Goal: Task Accomplishment & Management: Manage account settings

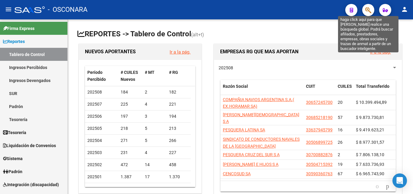
click at [371, 11] on icon "button" at bounding box center [369, 10] width 6 height 7
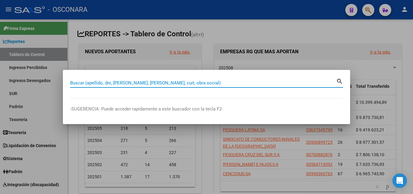
click at [209, 83] on input "Buscar (apellido, dni, [PERSON_NAME], [PERSON_NAME], cuit, obra social)" at bounding box center [203, 82] width 266 height 5
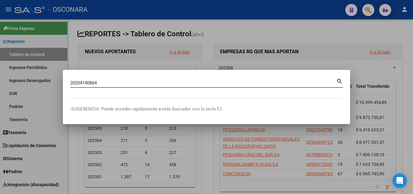
type input "20204140864"
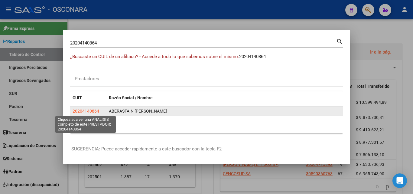
click at [93, 110] on span "20204140864" at bounding box center [86, 111] width 27 height 5
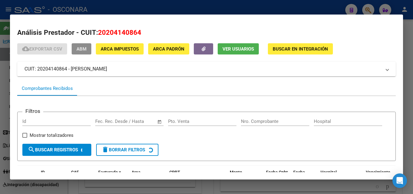
click at [83, 50] on span "ABM" at bounding box center [82, 48] width 10 height 5
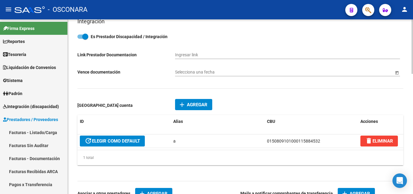
scroll to position [272, 0]
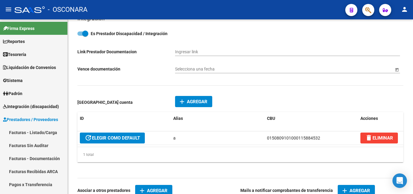
click at [367, 10] on icon "button" at bounding box center [369, 10] width 6 height 7
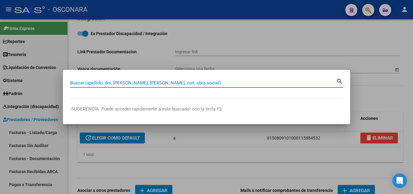
click at [138, 83] on input "Buscar (apellido, dni, [PERSON_NAME], [PERSON_NAME], cuit, obra social)" at bounding box center [203, 82] width 266 height 5
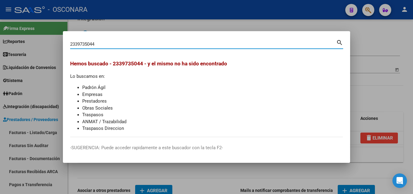
drag, startPoint x: 101, startPoint y: 45, endPoint x: 21, endPoint y: 39, distance: 79.8
click at [21, 39] on div "2339735044 Buscar (apellido, dni, cuil, nro traspaso, cuit, obra social) search…" at bounding box center [206, 97] width 413 height 194
type input "23397353044"
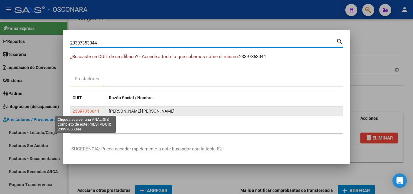
click at [83, 112] on span "23397353044" at bounding box center [86, 111] width 27 height 5
type textarea "23397353044"
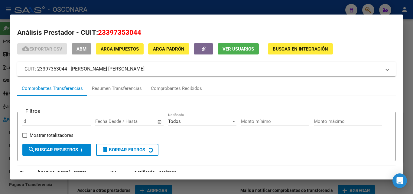
click at [85, 48] on span "ABM" at bounding box center [82, 48] width 10 height 5
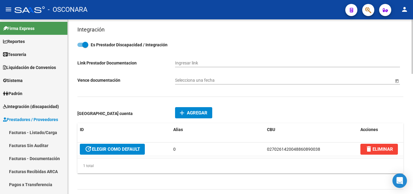
scroll to position [272, 0]
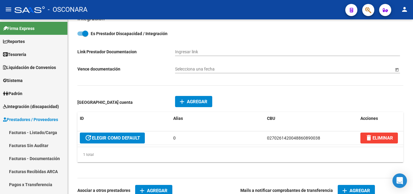
click at [365, 16] on mat-toolbar "menu - OSCONARA person" at bounding box center [206, 9] width 413 height 19
click at [364, 10] on button "button" at bounding box center [369, 10] width 12 height 12
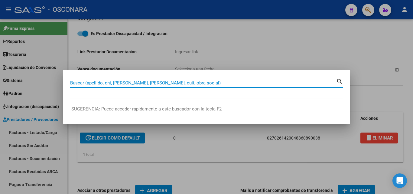
click at [165, 83] on input "Buscar (apellido, dni, [PERSON_NAME], [PERSON_NAME], cuit, obra social)" at bounding box center [203, 82] width 266 height 5
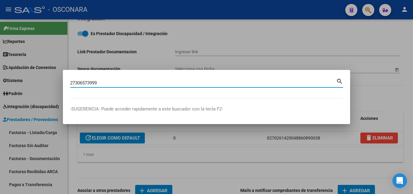
type input "27306573999"
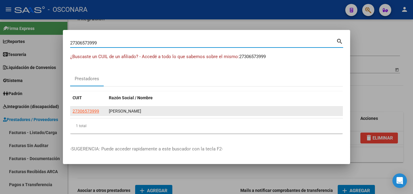
click at [91, 112] on span "27306573999" at bounding box center [86, 111] width 27 height 5
type textarea "27306573999"
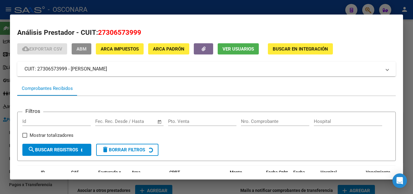
click at [82, 51] on span "ABM" at bounding box center [82, 48] width 10 height 5
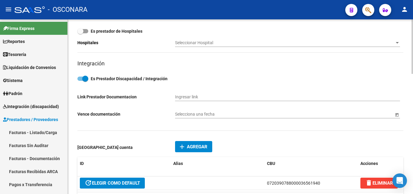
scroll to position [242, 0]
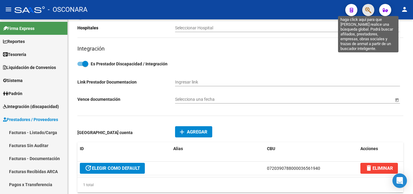
click at [370, 10] on icon "button" at bounding box center [369, 10] width 6 height 7
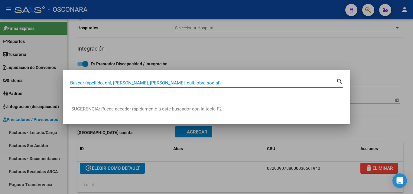
click at [227, 85] on input "Buscar (apellido, dni, [PERSON_NAME], [PERSON_NAME], cuit, obra social)" at bounding box center [203, 82] width 266 height 5
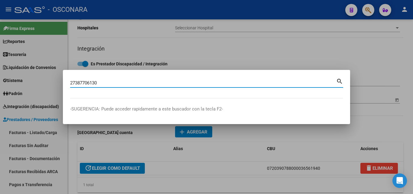
type input "27387706130"
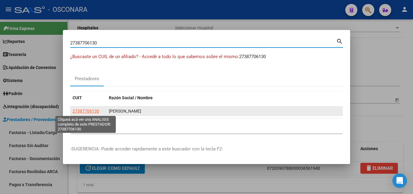
click at [84, 111] on span "27387706130" at bounding box center [86, 111] width 27 height 5
type textarea "27387706130"
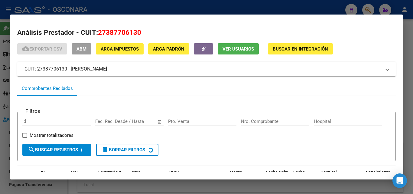
click at [86, 47] on span "ABM" at bounding box center [82, 48] width 10 height 5
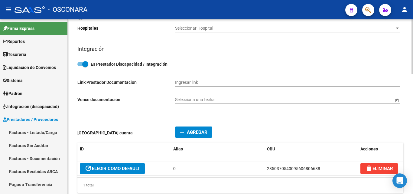
scroll to position [242, 0]
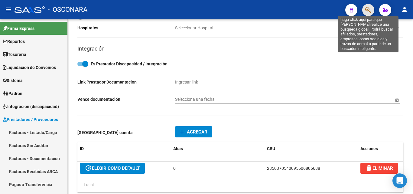
click at [367, 12] on icon "button" at bounding box center [369, 10] width 6 height 7
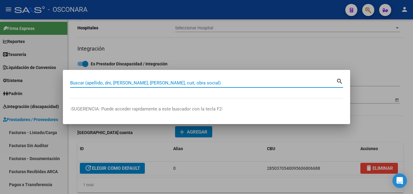
click at [220, 84] on input "Buscar (apellido, dni, [PERSON_NAME], [PERSON_NAME], cuit, obra social)" at bounding box center [203, 82] width 266 height 5
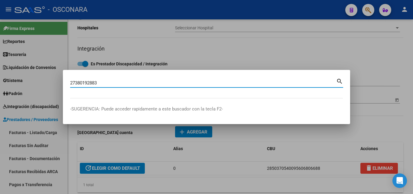
type input "27380192883"
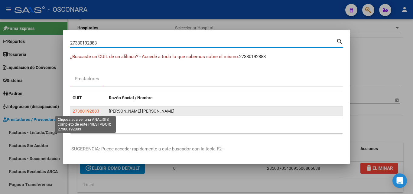
click at [96, 112] on span "27380192883" at bounding box center [86, 111] width 27 height 5
type textarea "27380192883"
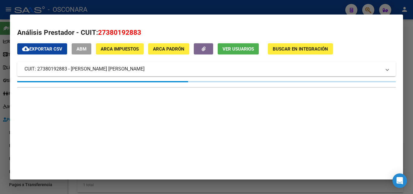
click at [81, 49] on span "ABM" at bounding box center [82, 48] width 10 height 5
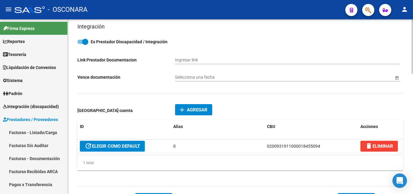
scroll to position [272, 0]
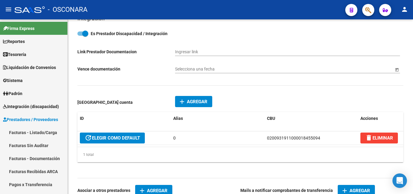
click at [370, 8] on icon "button" at bounding box center [369, 10] width 6 height 7
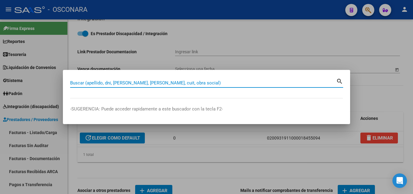
click at [174, 85] on input "Buscar (apellido, dni, [PERSON_NAME], [PERSON_NAME], cuit, obra social)" at bounding box center [203, 82] width 266 height 5
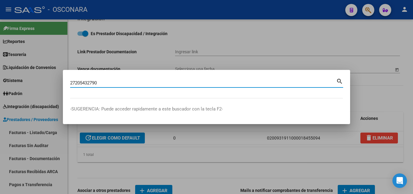
type input "27205432790"
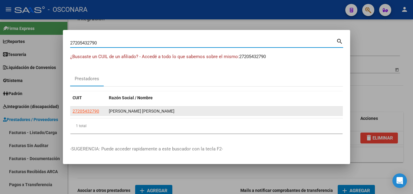
click at [90, 113] on app-link-go-to "27205432790" at bounding box center [86, 111] width 27 height 7
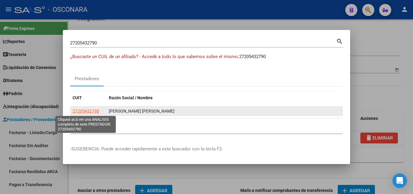
click at [90, 110] on span "27205432790" at bounding box center [86, 111] width 27 height 5
type textarea "27205432790"
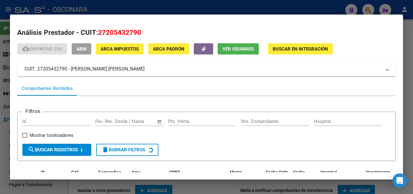
click at [80, 50] on span "ABM" at bounding box center [82, 48] width 10 height 5
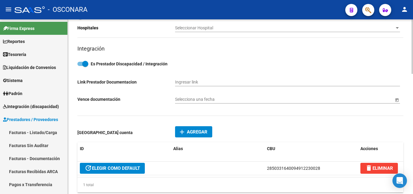
scroll to position [272, 0]
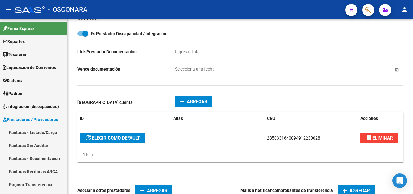
click at [365, 13] on button "button" at bounding box center [369, 10] width 12 height 12
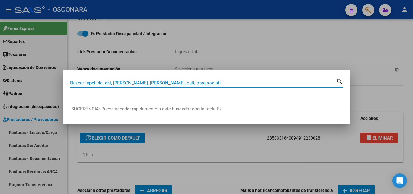
click at [193, 86] on div "Buscar (apellido, dni, [PERSON_NAME], [PERSON_NAME], cuit, obra social)" at bounding box center [203, 82] width 266 height 9
click at [191, 83] on input "Buscar (apellido, dni, [PERSON_NAME], [PERSON_NAME], cuit, obra social)" at bounding box center [203, 82] width 266 height 5
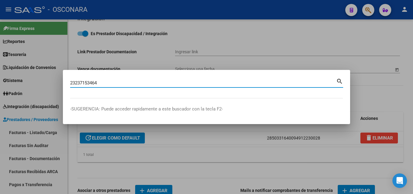
type input "23237153464"
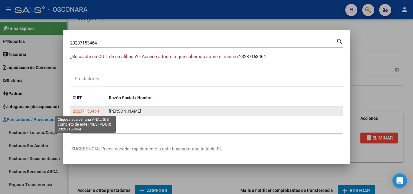
click at [94, 111] on span "23237153464" at bounding box center [86, 111] width 27 height 5
type textarea "23237153464"
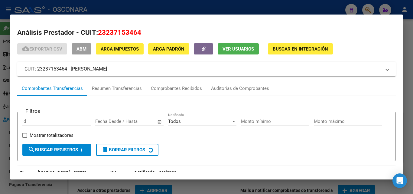
click at [85, 51] on span "ABM" at bounding box center [82, 48] width 10 height 5
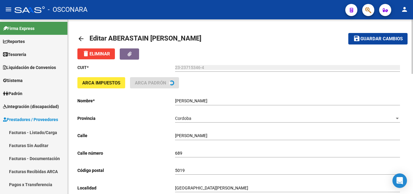
type input "SAN [PERSON_NAME] SUR"
type input "499"
type input "5501"
type input "[PERSON_NAME]"
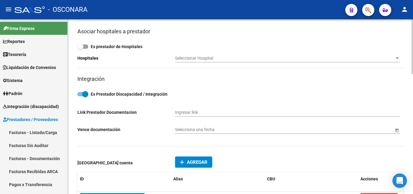
scroll to position [272, 0]
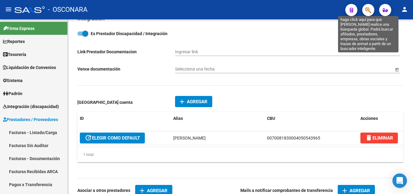
click at [367, 13] on icon "button" at bounding box center [369, 10] width 6 height 7
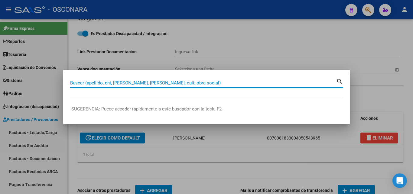
click at [197, 85] on input "Buscar (apellido, dni, [PERSON_NAME], [PERSON_NAME], cuit, obra social)" at bounding box center [203, 82] width 266 height 5
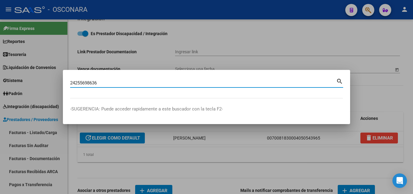
type input "24255698636"
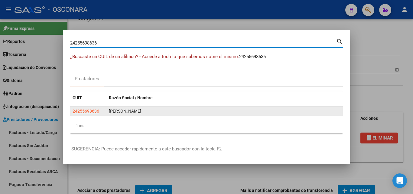
click at [90, 113] on span "24255698636" at bounding box center [86, 111] width 27 height 5
type textarea "24255698636"
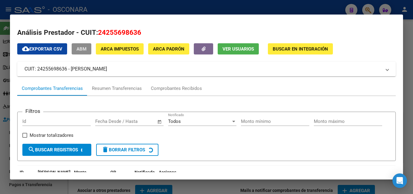
click at [85, 51] on span "ABM" at bounding box center [82, 48] width 10 height 5
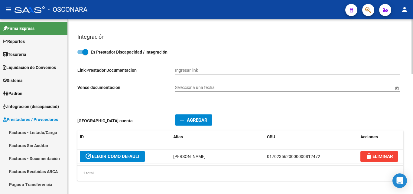
scroll to position [272, 0]
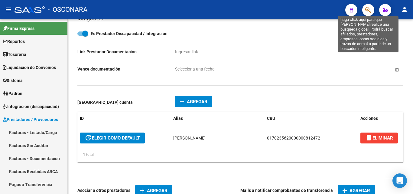
click at [367, 10] on icon "button" at bounding box center [369, 10] width 6 height 7
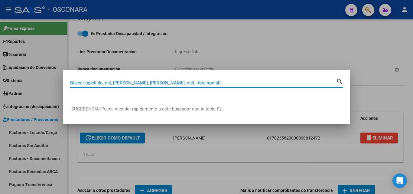
drag, startPoint x: 231, startPoint y: 86, endPoint x: 226, endPoint y: 80, distance: 7.9
click at [231, 85] on div "Buscar (apellido, dni, [PERSON_NAME], [PERSON_NAME], cuit, obra social)" at bounding box center [203, 82] width 266 height 9
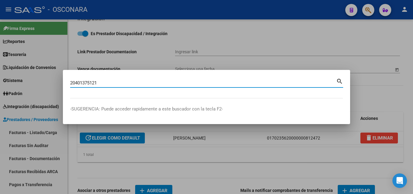
type input "20401375121"
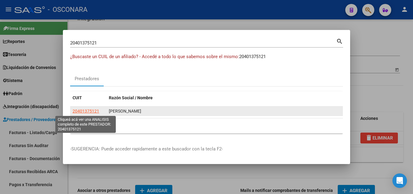
click at [95, 110] on span "20401375121" at bounding box center [86, 111] width 27 height 5
type textarea "20401375121"
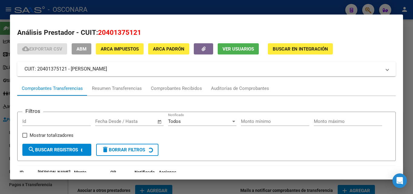
click at [87, 53] on button "ABM" at bounding box center [82, 48] width 20 height 11
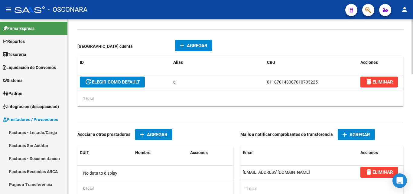
scroll to position [333, 0]
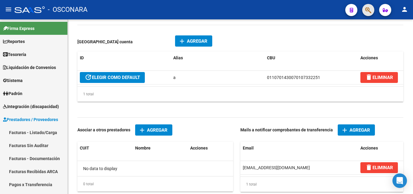
click at [365, 10] on button "button" at bounding box center [369, 10] width 12 height 12
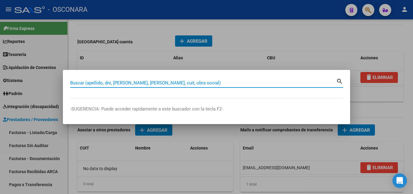
click at [177, 84] on input "Buscar (apellido, dni, [PERSON_NAME], [PERSON_NAME], cuit, obra social)" at bounding box center [203, 82] width 266 height 5
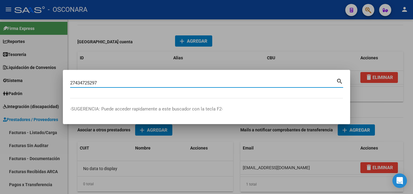
type input "27434725297"
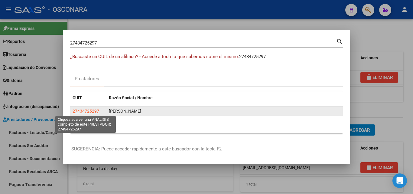
click at [96, 113] on span "27434725297" at bounding box center [86, 111] width 27 height 5
type textarea "27434725297"
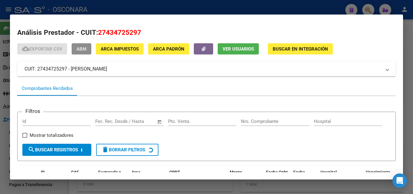
click at [80, 48] on span "ABM" at bounding box center [82, 48] width 10 height 5
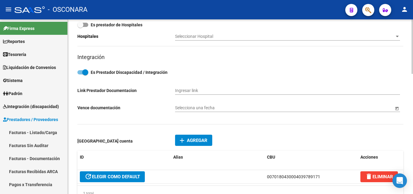
scroll to position [272, 0]
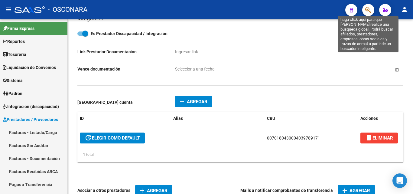
click at [366, 9] on icon "button" at bounding box center [369, 10] width 6 height 7
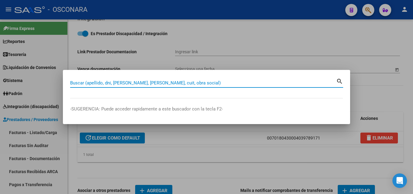
click at [204, 84] on input "Buscar (apellido, dni, [PERSON_NAME], [PERSON_NAME], cuit, obra social)" at bounding box center [203, 82] width 266 height 5
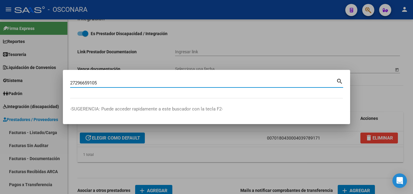
type input "27296659105"
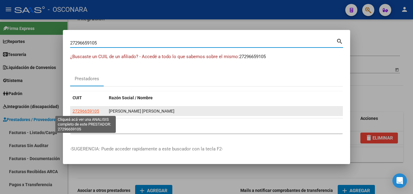
click at [92, 109] on span "27296659105" at bounding box center [86, 111] width 27 height 5
type textarea "27296659105"
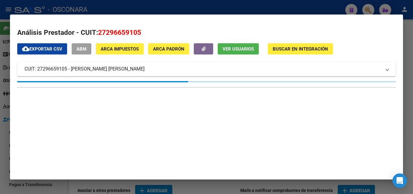
click at [85, 50] on span "ABM" at bounding box center [82, 48] width 10 height 5
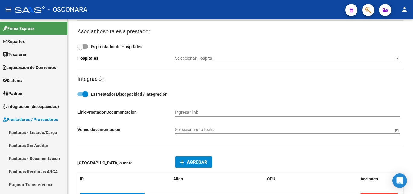
scroll to position [272, 0]
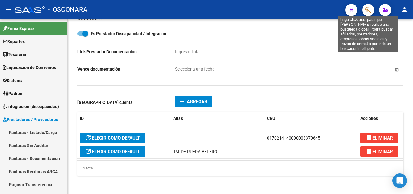
click at [368, 11] on icon "button" at bounding box center [369, 10] width 6 height 7
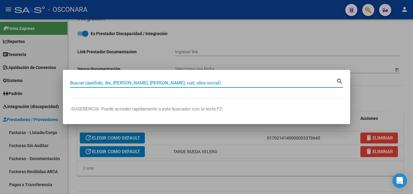
paste input "[PERSON_NAME] [PERSON_NAME]"
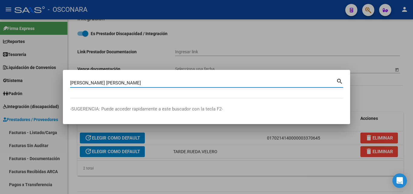
type input "[PERSON_NAME] [PERSON_NAME]"
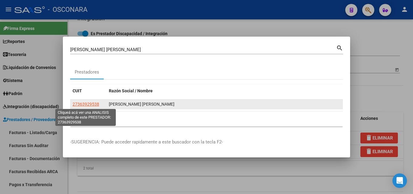
click at [90, 104] on span "27363929538" at bounding box center [86, 104] width 27 height 5
type textarea "27363929538"
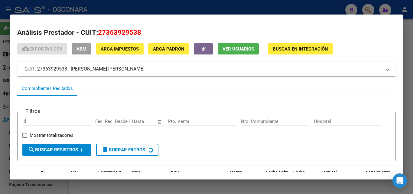
click at [84, 49] on span "ABM" at bounding box center [82, 48] width 10 height 5
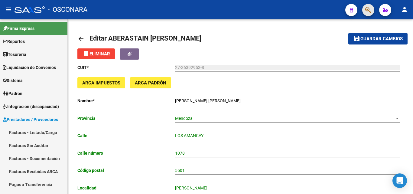
click at [365, 11] on button "button" at bounding box center [369, 10] width 12 height 12
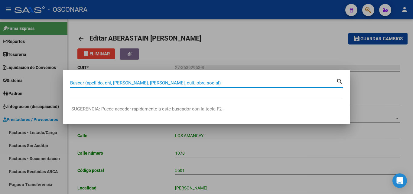
paste input "Escuela Alas"
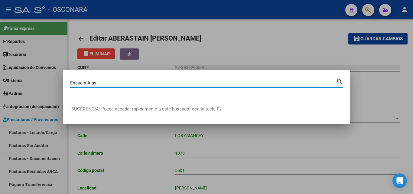
type input "Escuela Alas"
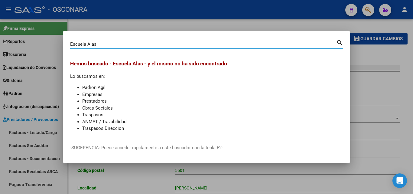
drag, startPoint x: 128, startPoint y: 46, endPoint x: 58, endPoint y: 43, distance: 70.0
click at [59, 43] on div "Escuela Alas Buscar (apellido, dni, cuil, nro traspaso, cuit, obra social) sear…" at bounding box center [206, 97] width 413 height 194
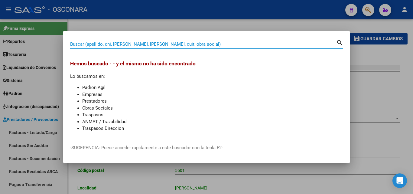
paste input "20-24801062-3"
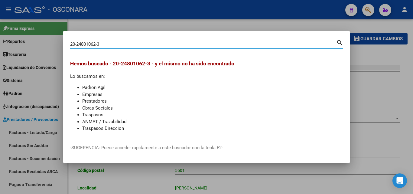
type input "20248010623"
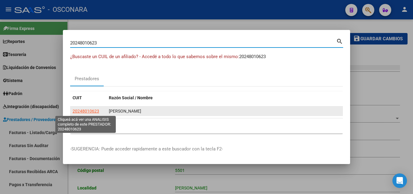
click at [87, 112] on span "20248010623" at bounding box center [86, 111] width 27 height 5
type textarea "20248010623"
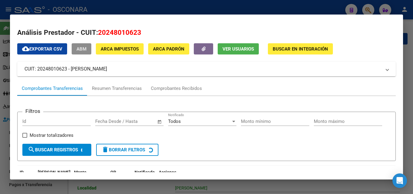
click at [81, 51] on span "ABM" at bounding box center [82, 48] width 10 height 5
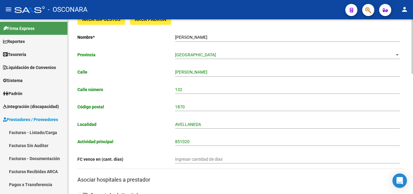
scroll to position [30, 0]
